Goal: Book appointment/travel/reservation

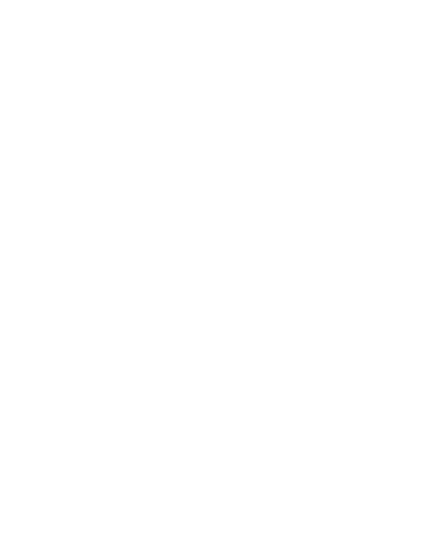
click at [86, 457] on span "Familienhotels" at bounding box center [68, 450] width 63 height 11
click at [51, 397] on div "Anreise" at bounding box center [42, 387] width 54 height 20
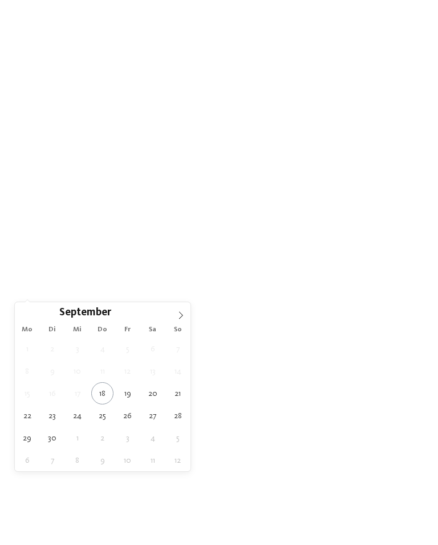
click at [184, 320] on span at bounding box center [180, 311] width 19 height 19
click at [186, 316] on span at bounding box center [180, 311] width 19 height 19
click at [182, 321] on span at bounding box center [180, 311] width 19 height 19
click at [185, 318] on span at bounding box center [180, 311] width 19 height 19
type input "****"
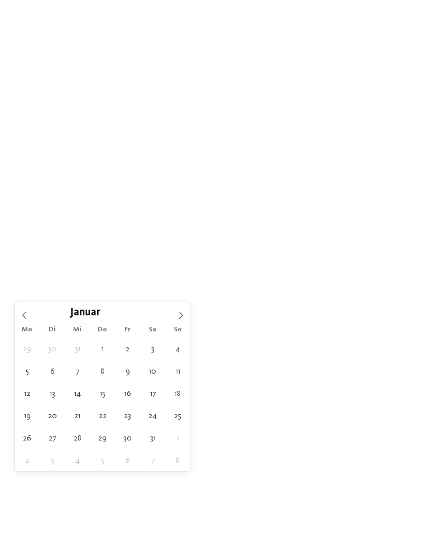
click at [184, 318] on icon at bounding box center [181, 315] width 8 height 8
click at [184, 320] on span at bounding box center [180, 311] width 19 height 19
click at [187, 317] on span at bounding box center [180, 311] width 19 height 19
click at [186, 317] on span at bounding box center [180, 311] width 19 height 19
click at [187, 316] on span at bounding box center [180, 311] width 19 height 19
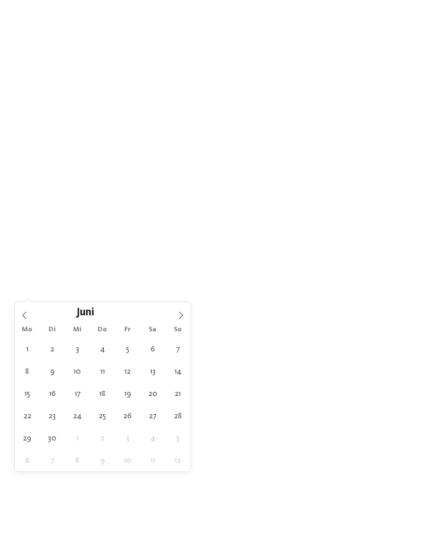
click at [185, 319] on span at bounding box center [180, 311] width 19 height 19
click at [189, 317] on span at bounding box center [180, 311] width 19 height 19
type div "10.08.2026"
type input "****"
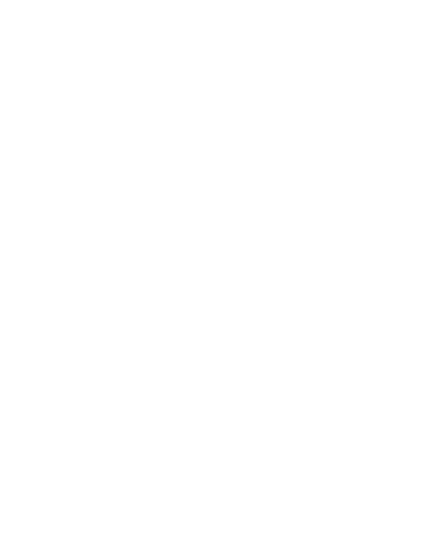
scroll to position [265, 0]
click at [109, 127] on span "11.08.2026" at bounding box center [98, 123] width 25 height 8
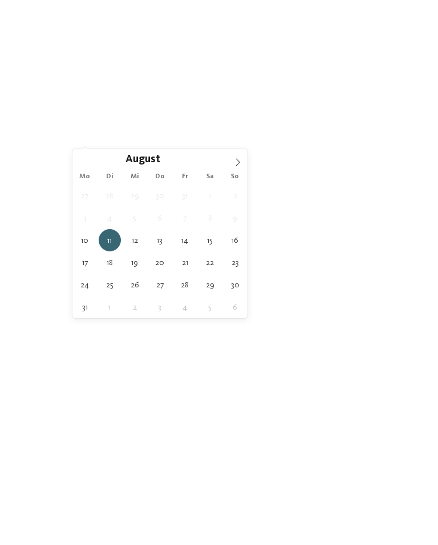
type div "15.08.2026"
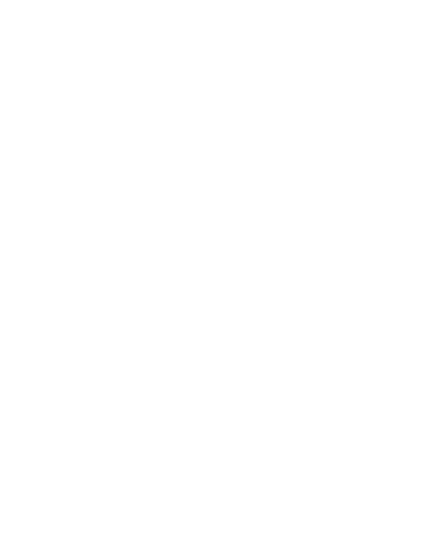
click at [169, 132] on div "Region" at bounding box center [156, 122] width 54 height 20
click at [289, 204] on div "Dolomiten" at bounding box center [219, 215] width 148 height 23
click at [264, 336] on div "übernehmen" at bounding box center [219, 347] width 148 height 23
click at [424, 154] on icon at bounding box center [416, 164] width 25 height 20
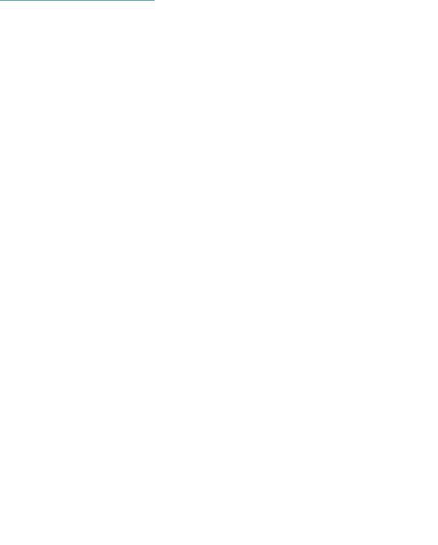
scroll to position [1482, 0]
click at [150, 277] on div "Happy Teenager" at bounding box center [141, 292] width 80 height 31
click at [281, 488] on link "Hotel finden" at bounding box center [259, 499] width 94 height 23
click at [355, 261] on h4 "Falkensteiner Family Resort Lido ****ˢ" at bounding box center [320, 276] width 168 height 30
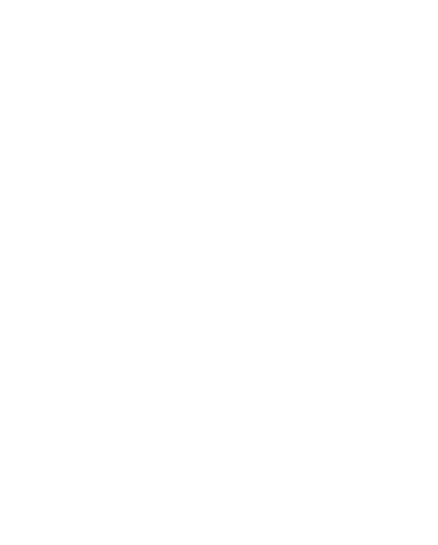
scroll to position [0, 0]
click at [244, 415] on div "Alle Hotels anzeigen" at bounding box center [219, 414] width 99 height 23
